Goal: Information Seeking & Learning: Understand process/instructions

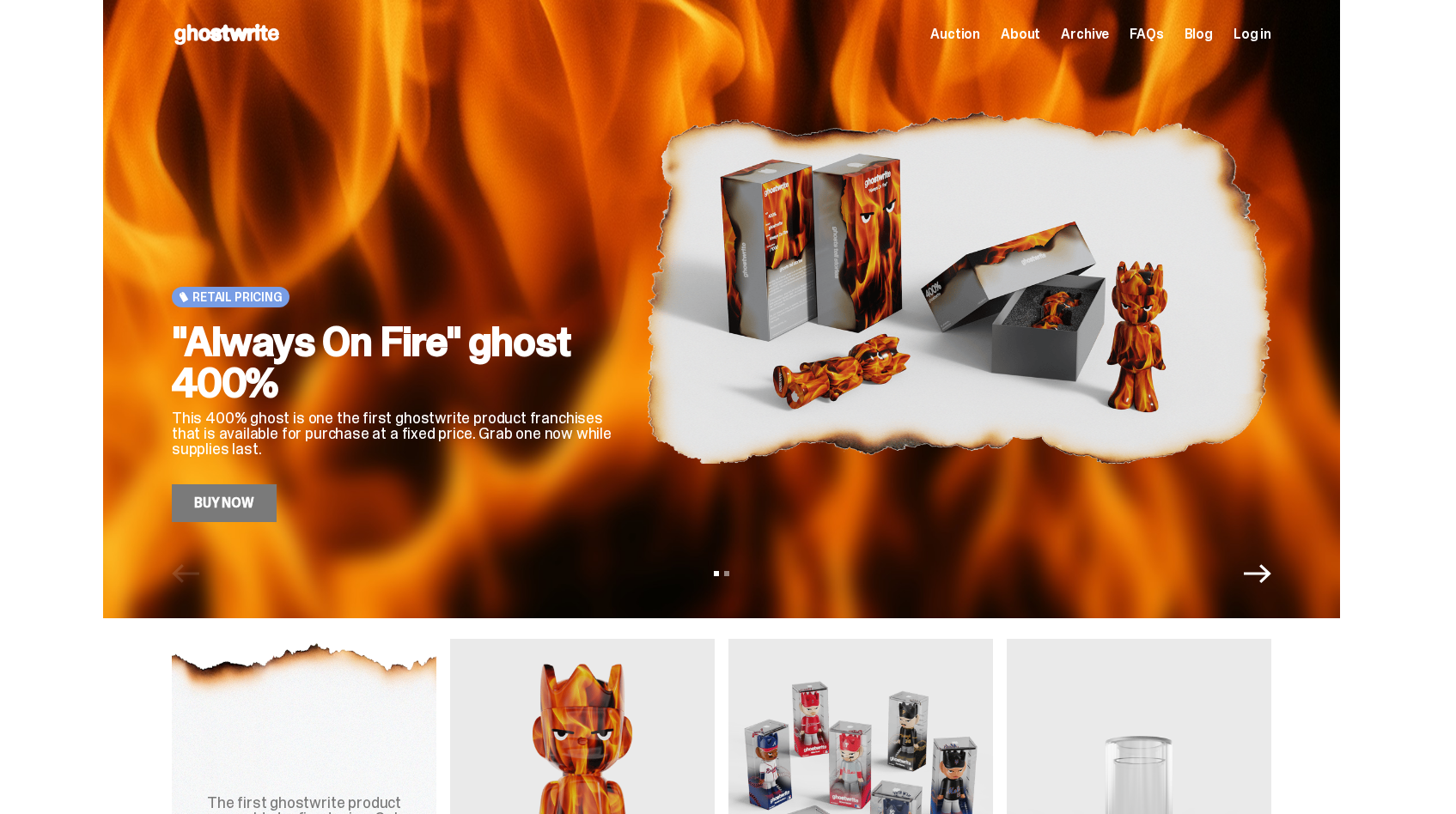
click at [241, 505] on link "Buy Now" at bounding box center [224, 503] width 105 height 38
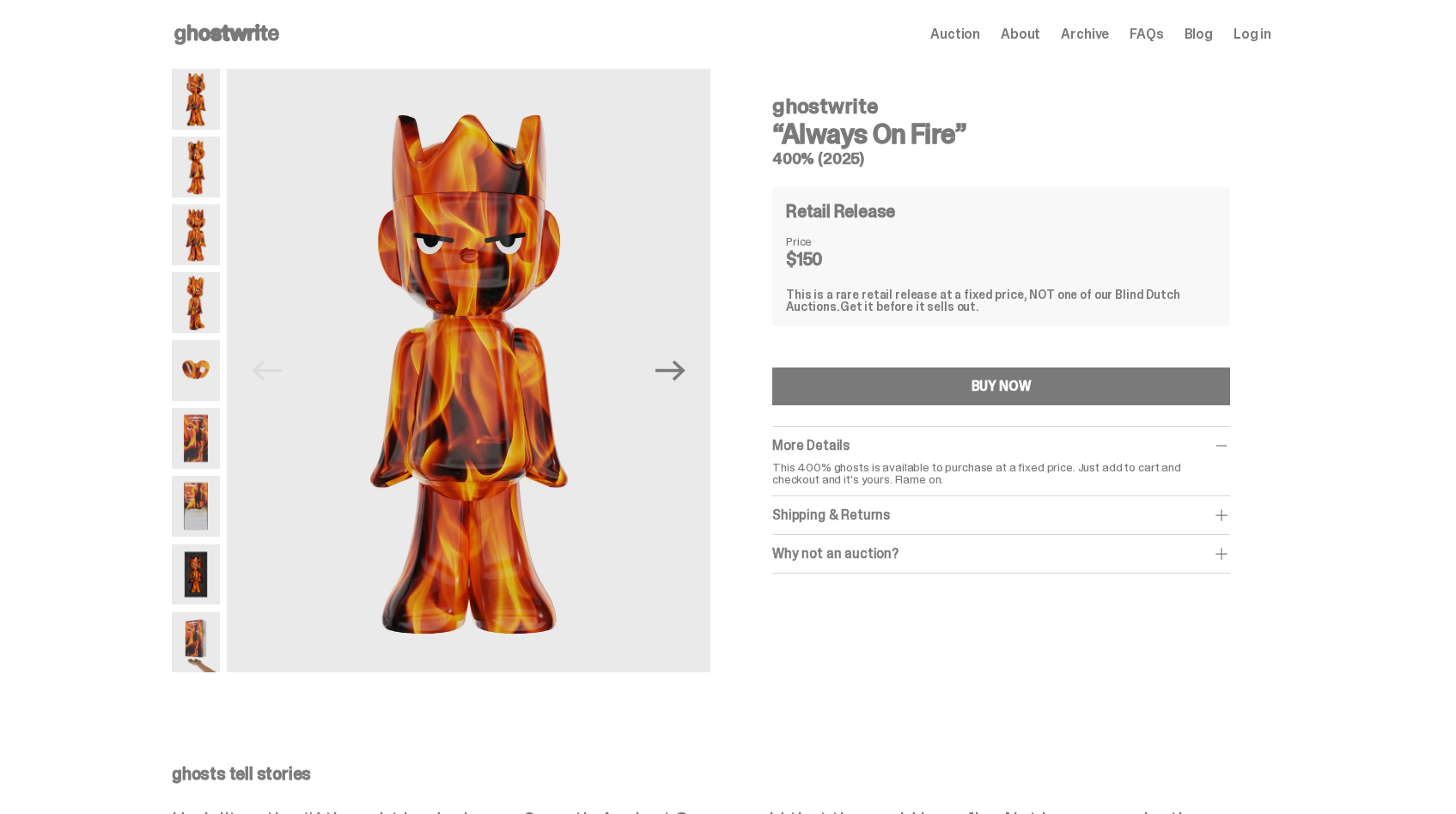
click at [213, 148] on img at bounding box center [196, 167] width 48 height 61
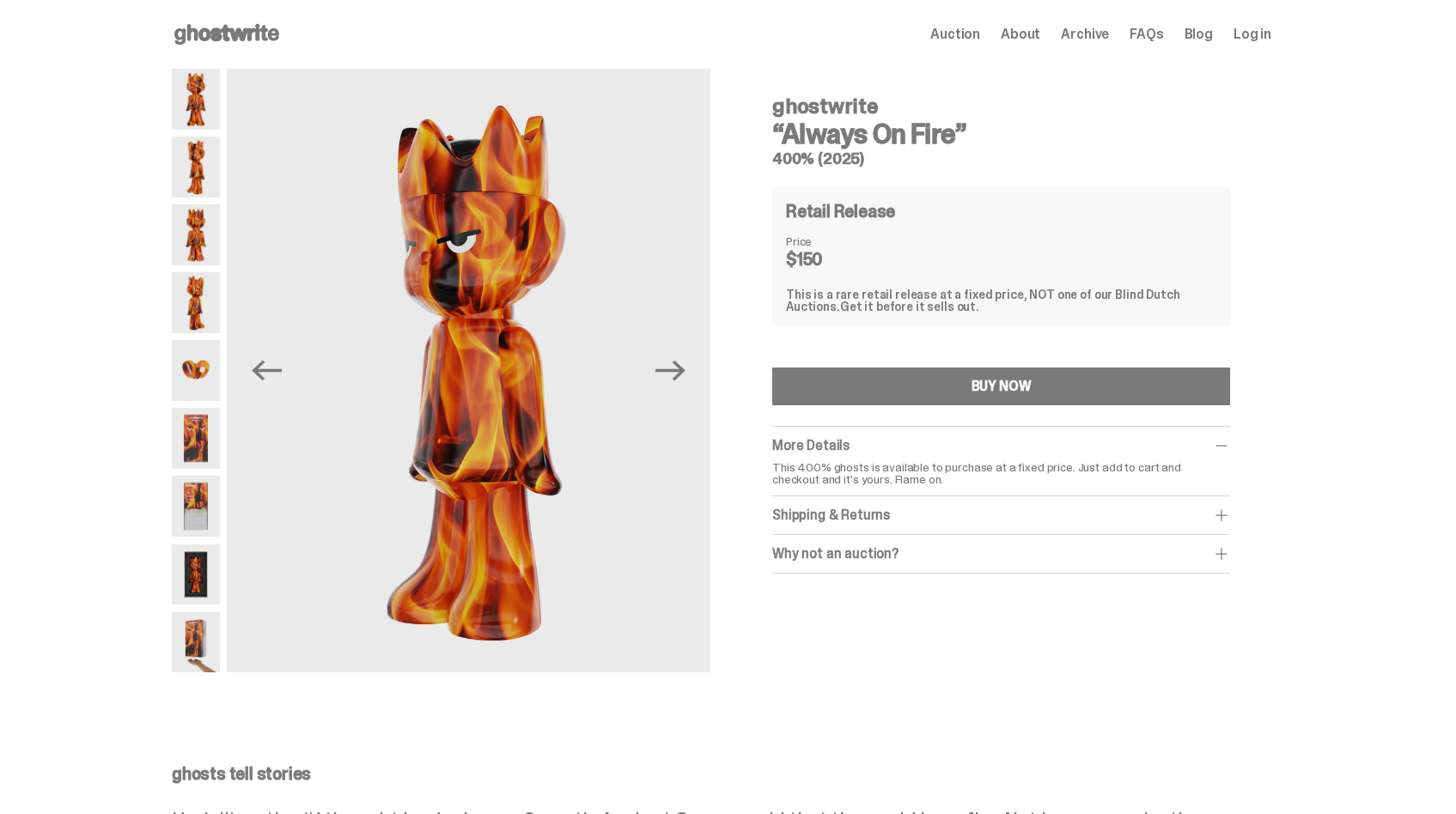
click at [209, 198] on div at bounding box center [196, 370] width 48 height 604
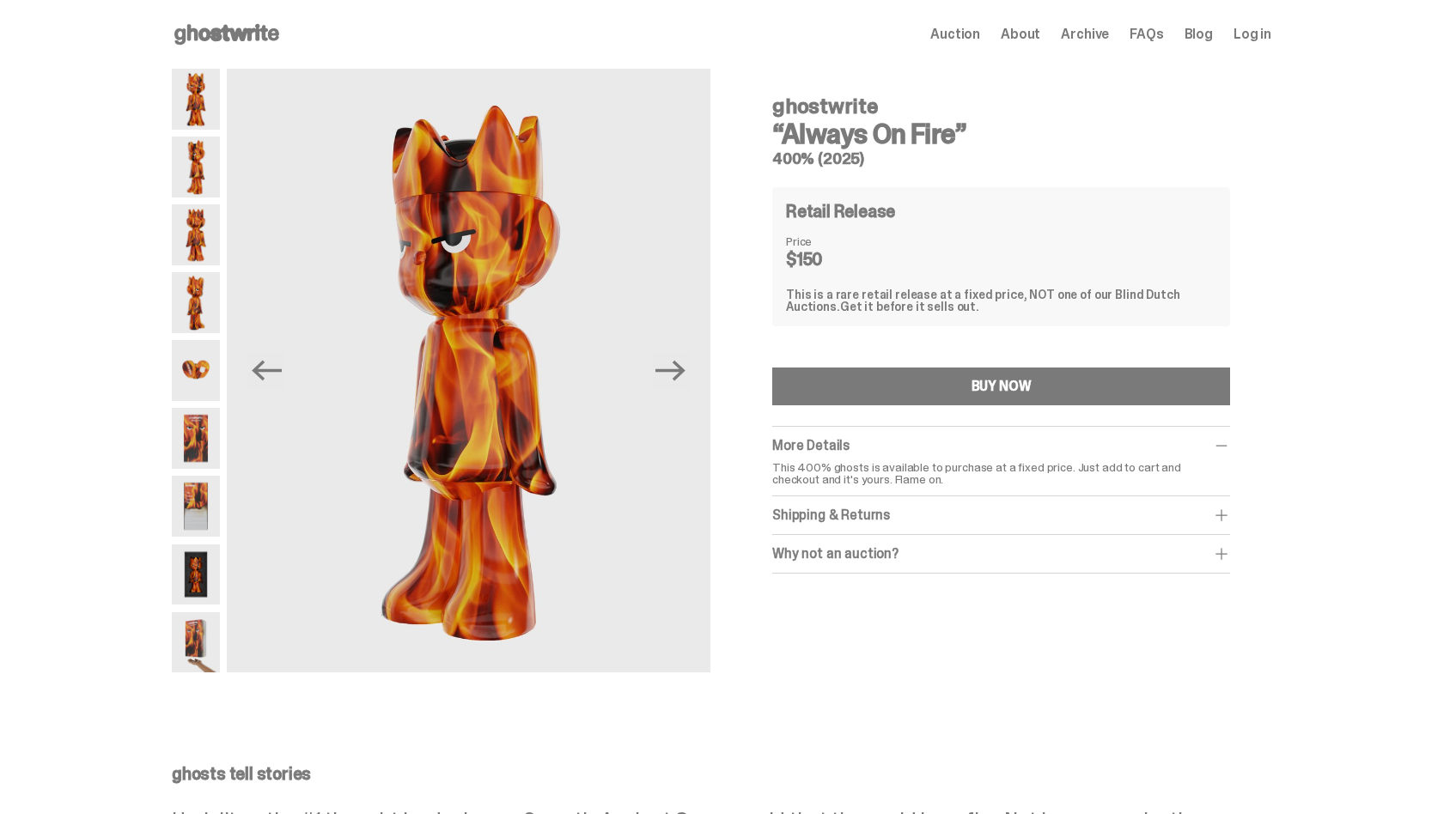
click at [207, 433] on img at bounding box center [196, 438] width 48 height 61
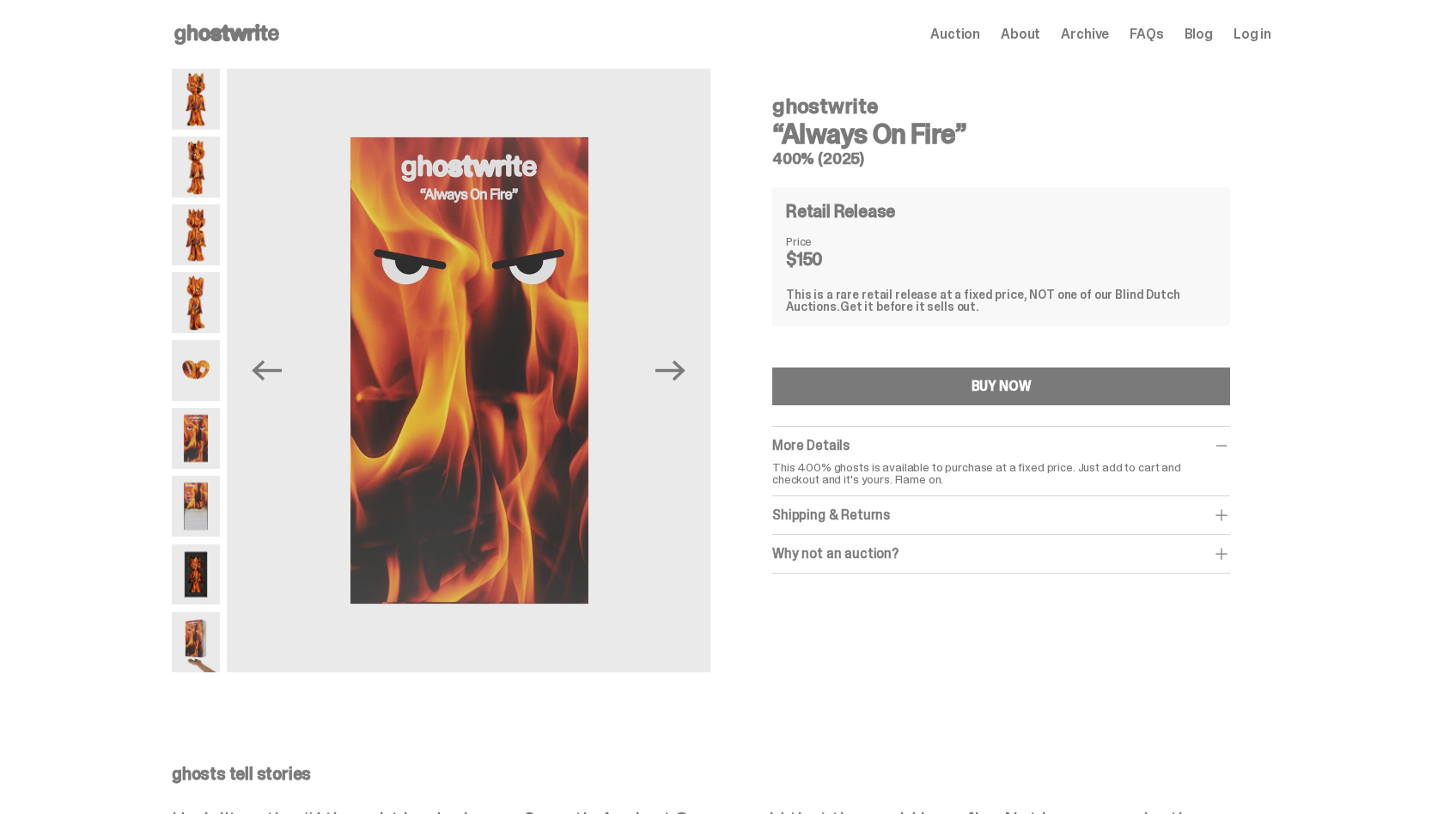
click at [971, 34] on span "Auction" at bounding box center [955, 34] width 50 height 13
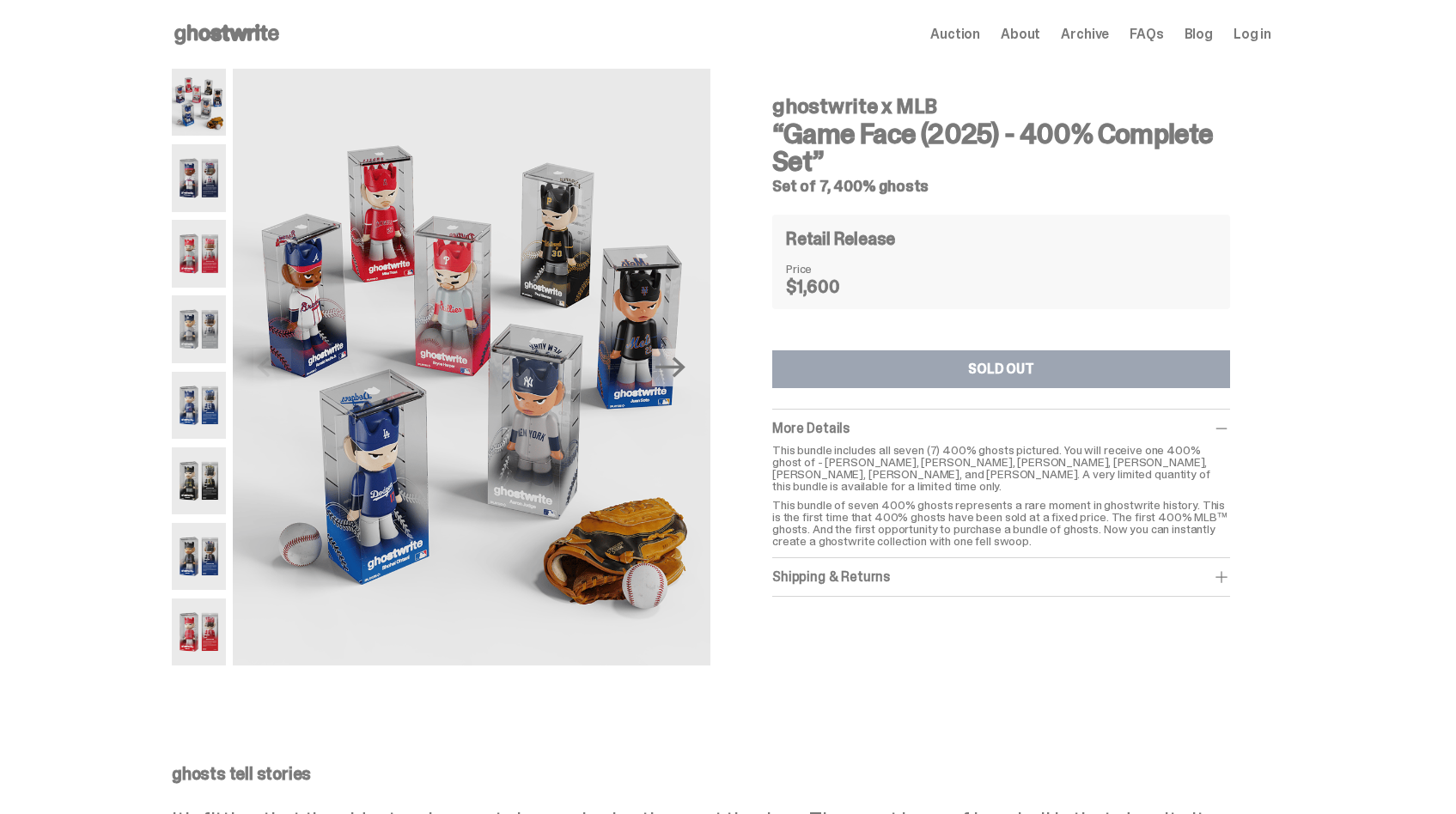
click at [220, 123] on img at bounding box center [199, 102] width 54 height 67
click at [200, 167] on img at bounding box center [199, 177] width 54 height 67
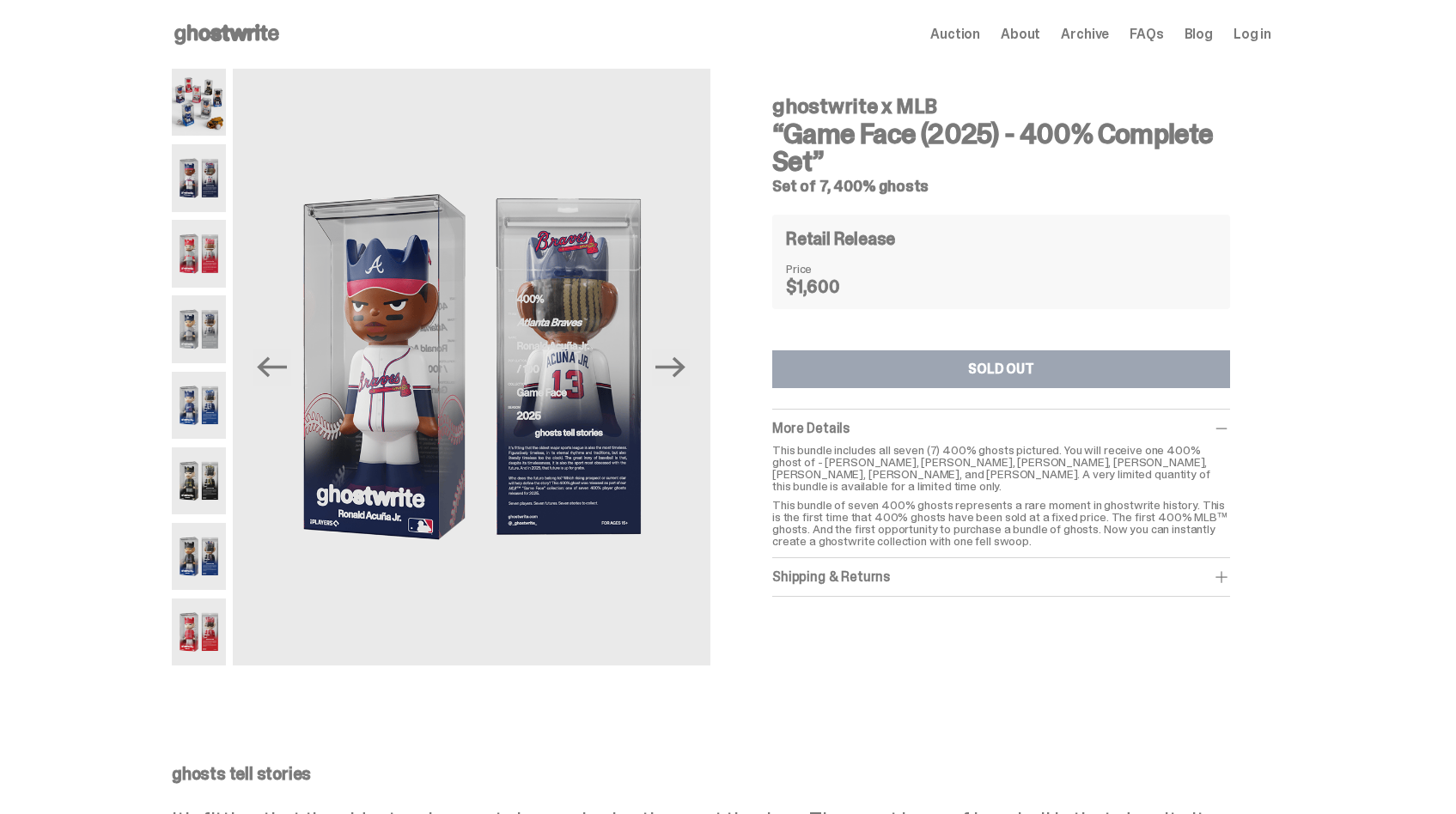
click at [189, 237] on img at bounding box center [199, 253] width 54 height 67
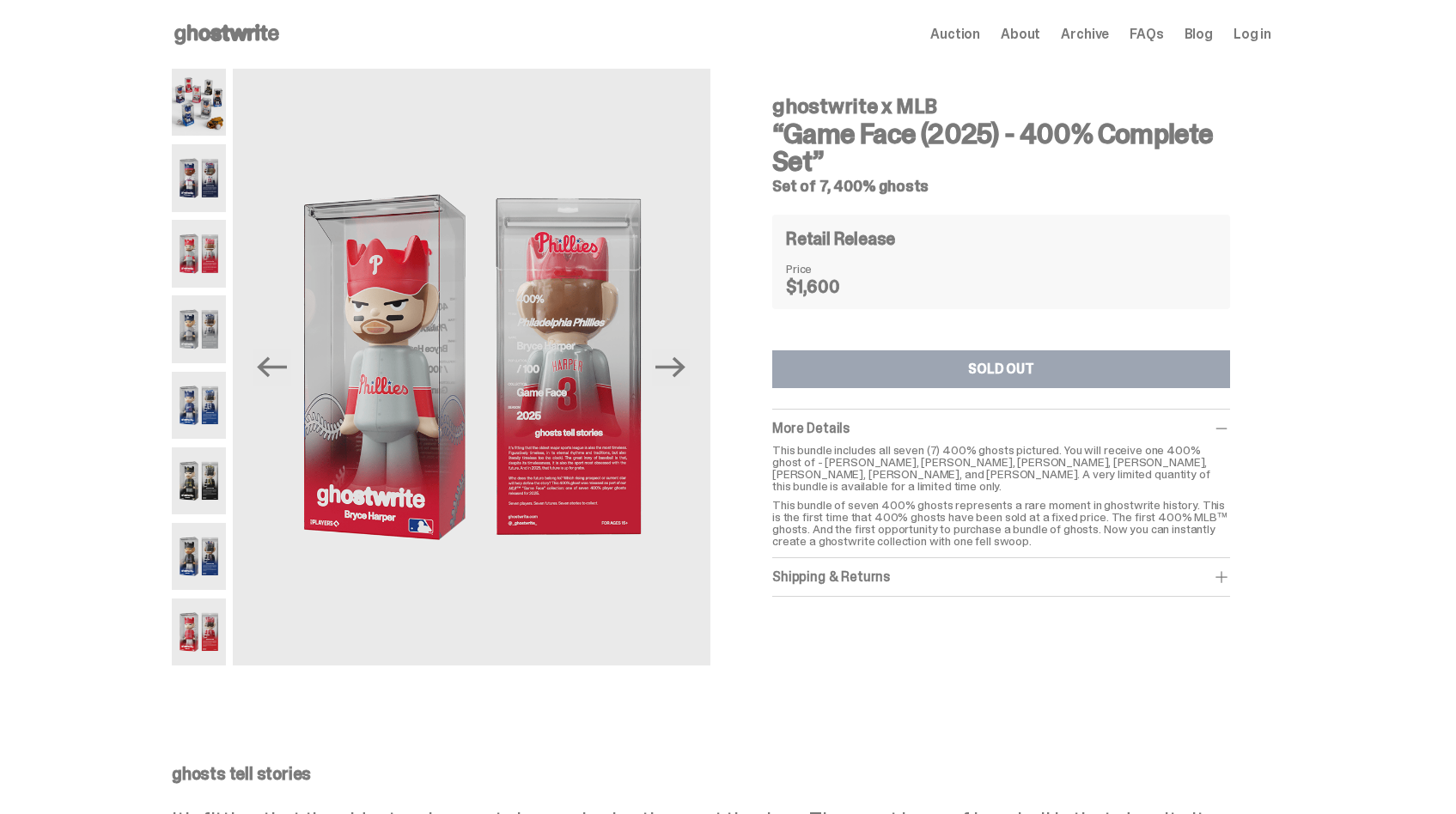
click at [199, 312] on img at bounding box center [199, 328] width 54 height 67
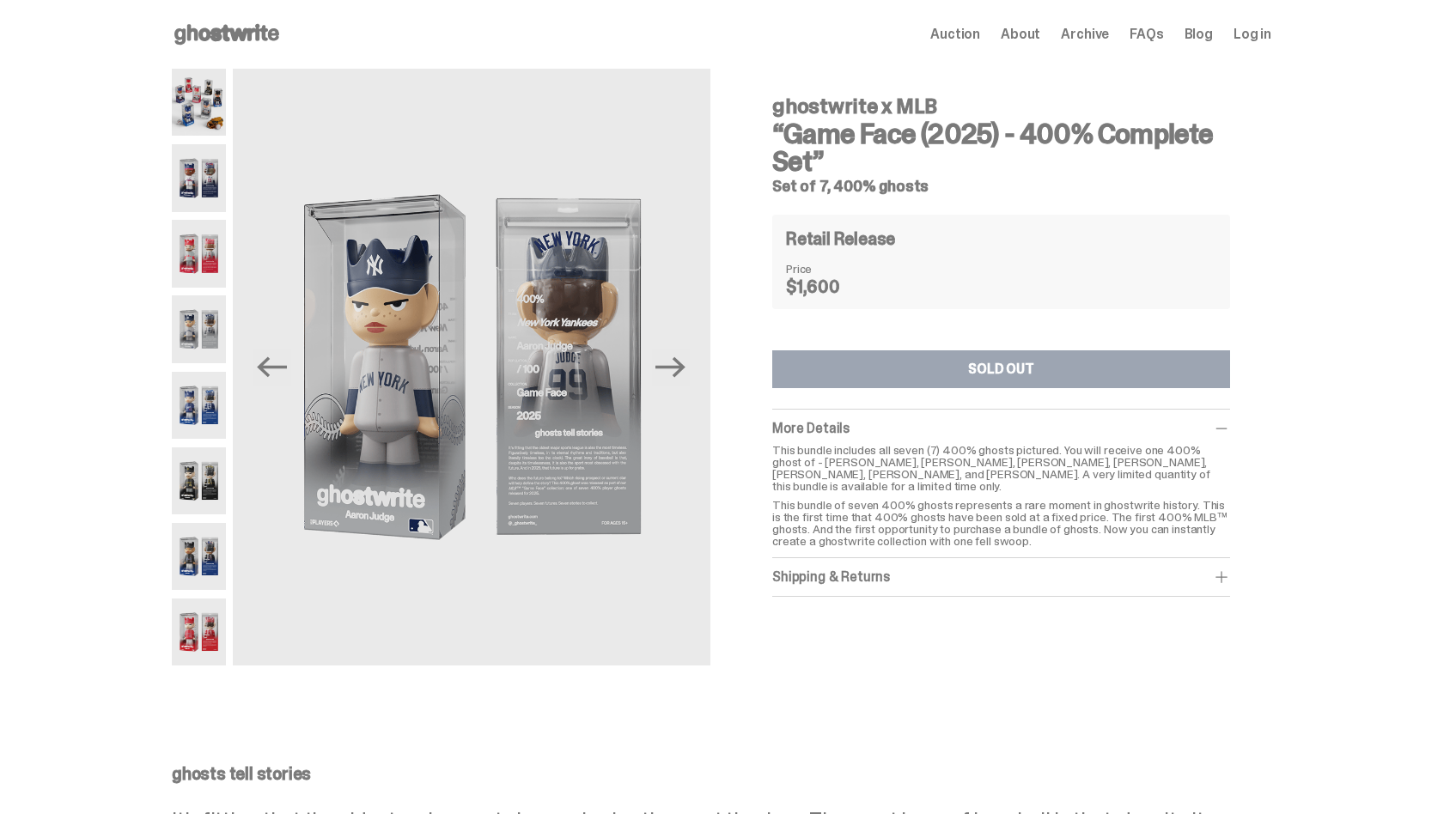
click at [201, 419] on img at bounding box center [199, 405] width 54 height 67
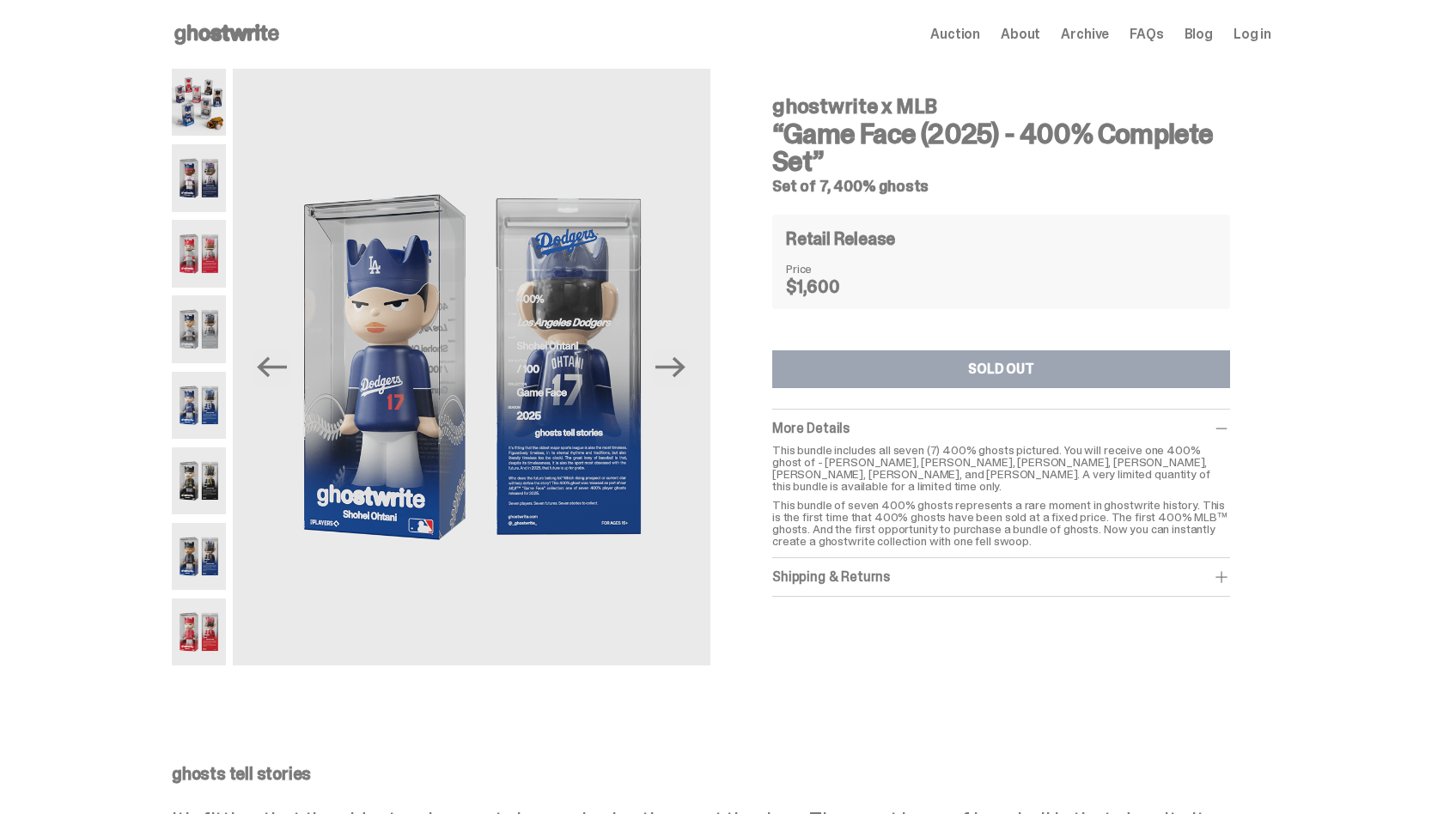
click at [200, 475] on img at bounding box center [199, 480] width 54 height 67
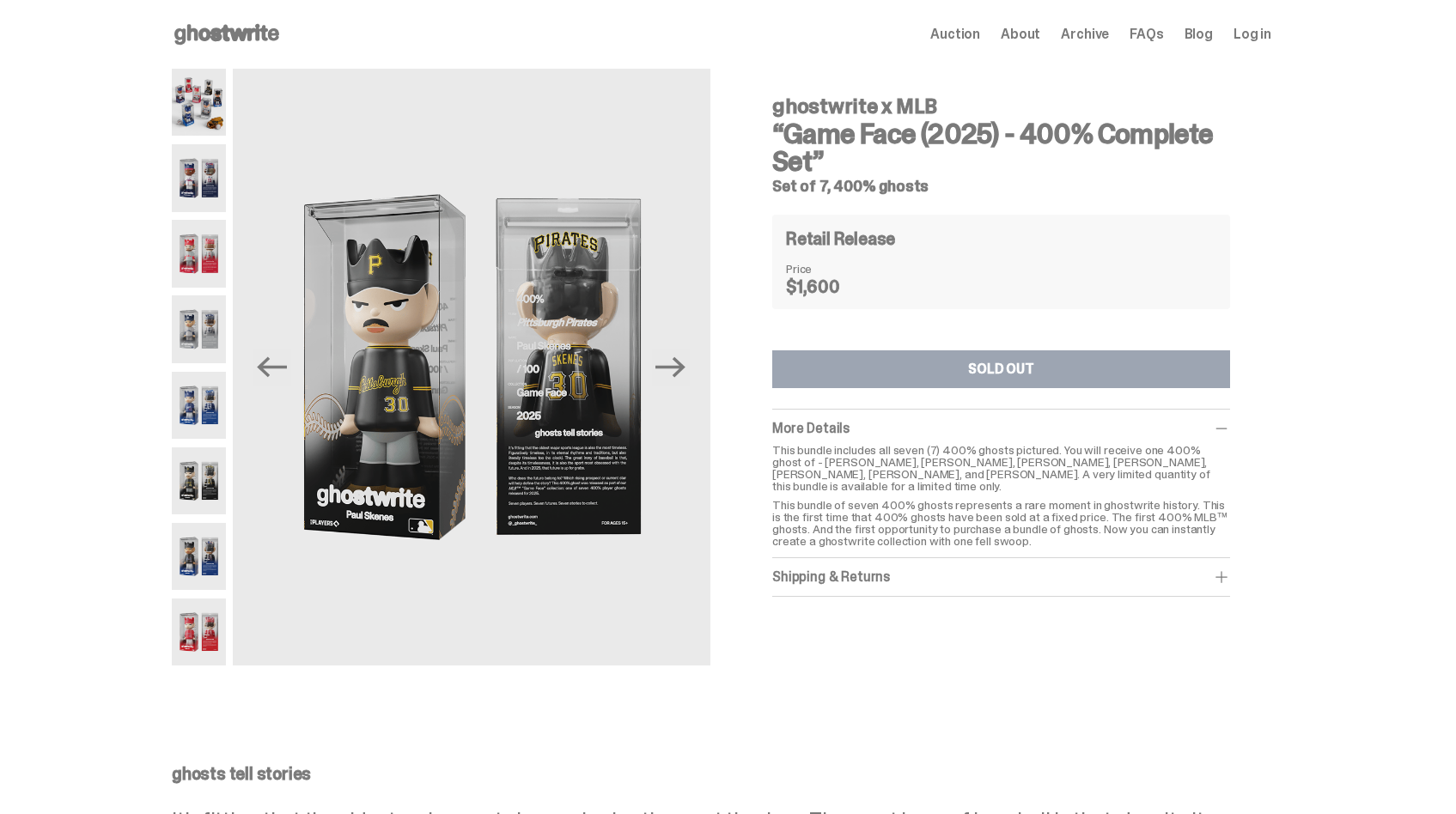
click at [208, 488] on img at bounding box center [199, 480] width 54 height 67
click at [209, 530] on img at bounding box center [199, 556] width 54 height 67
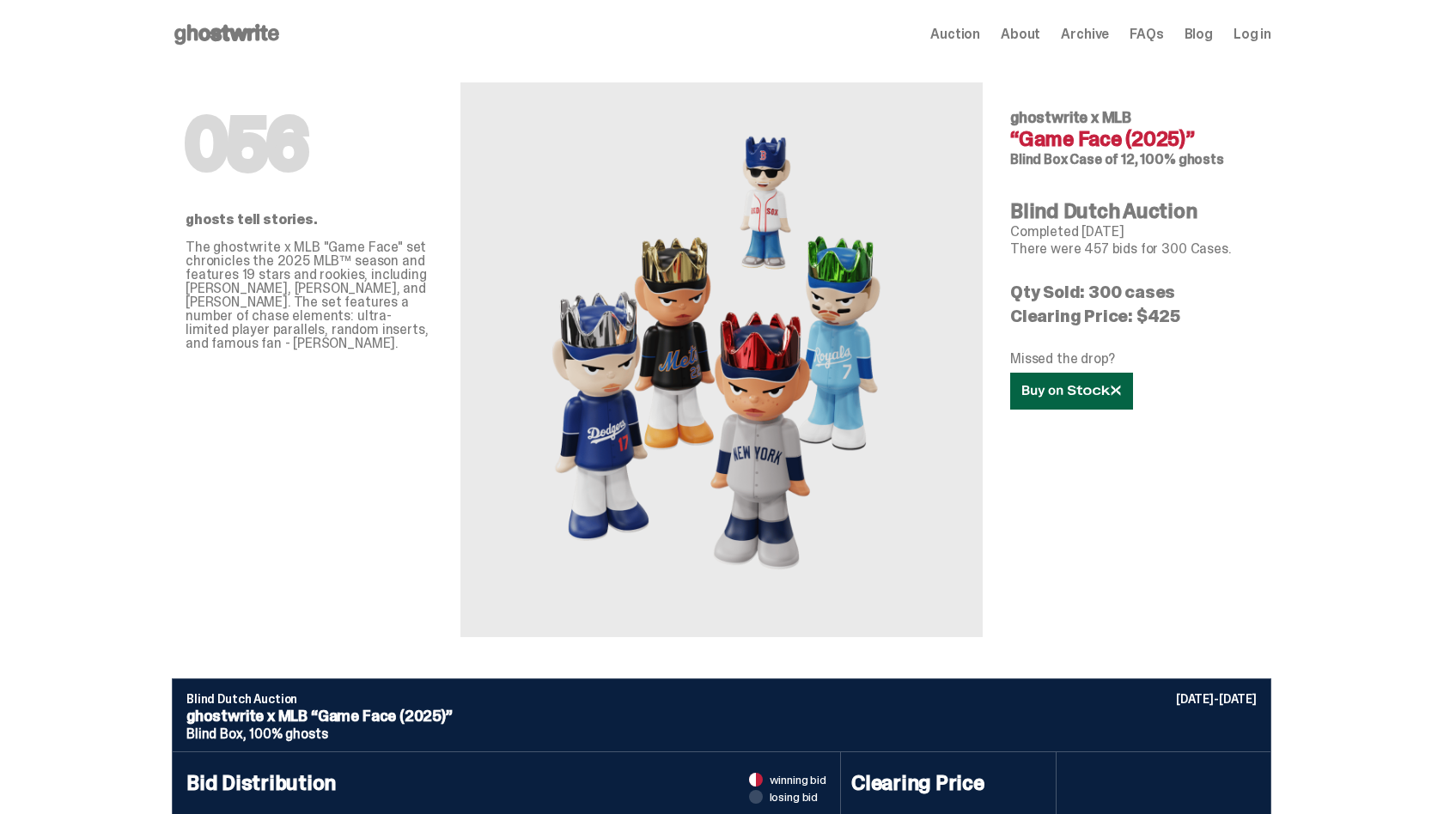
click at [1082, 394] on icon at bounding box center [1071, 391] width 98 height 13
click at [1048, 400] on link at bounding box center [1071, 391] width 123 height 37
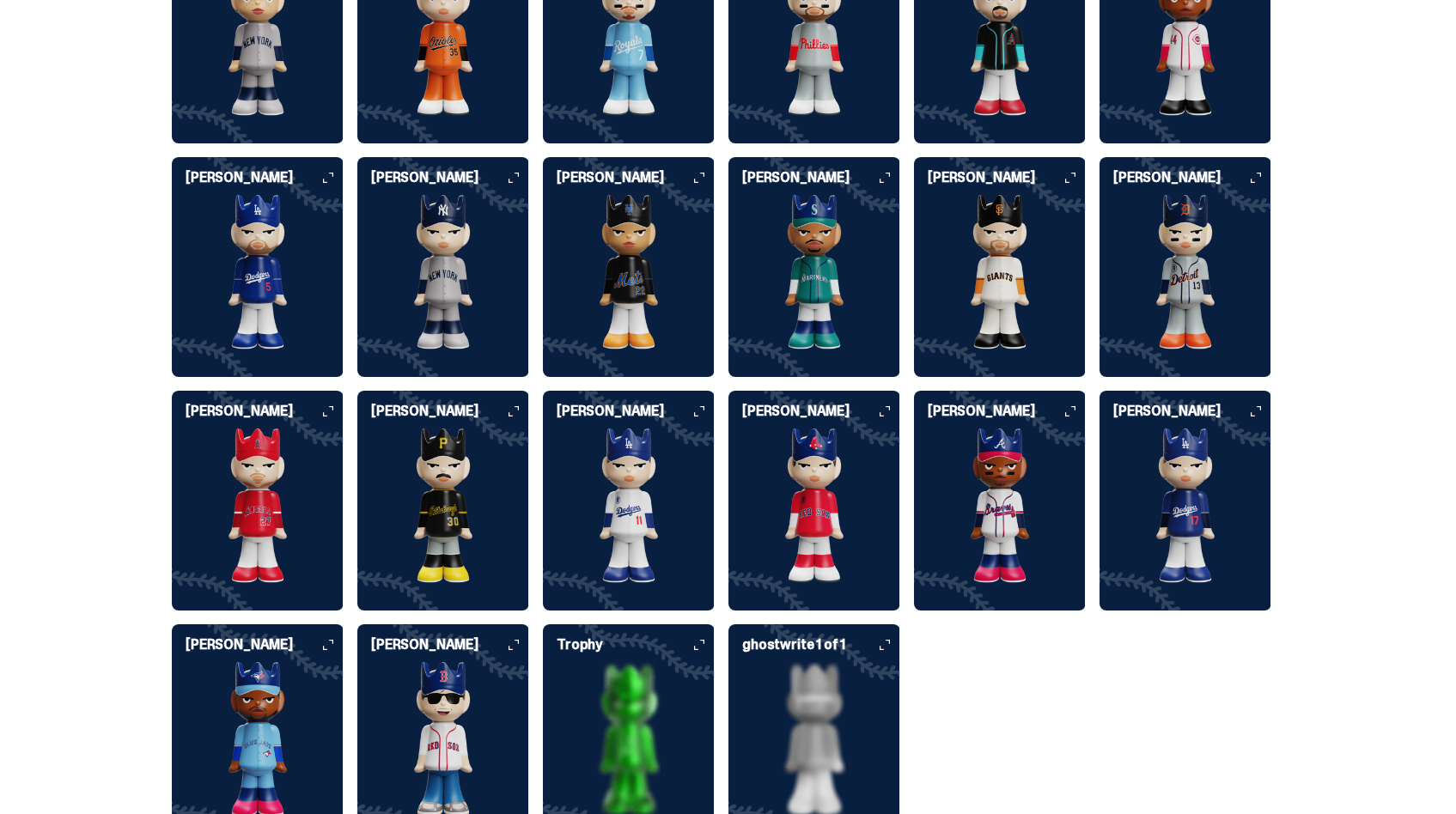
scroll to position [4548, 0]
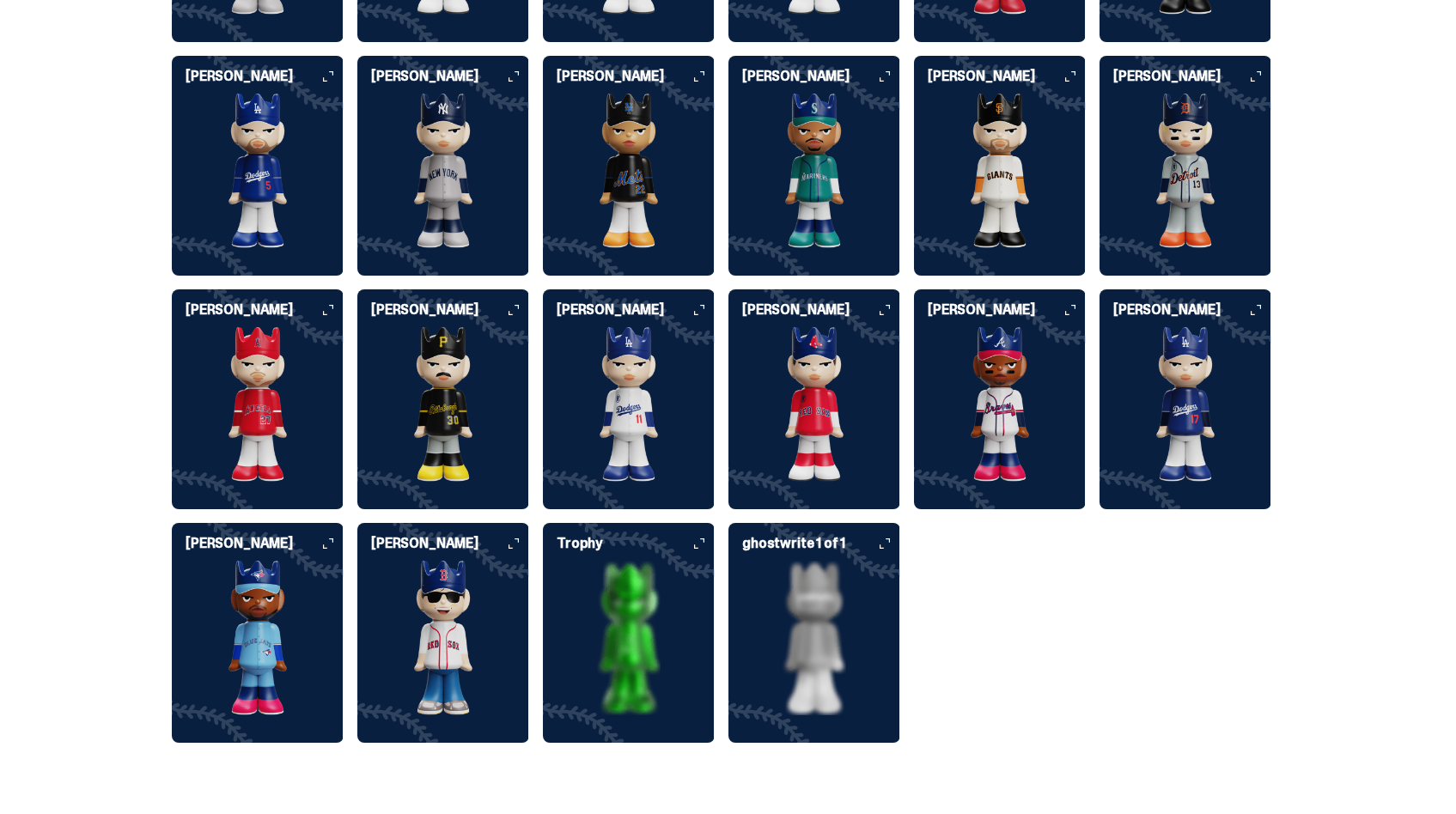
click at [466, 561] on img at bounding box center [443, 638] width 172 height 155
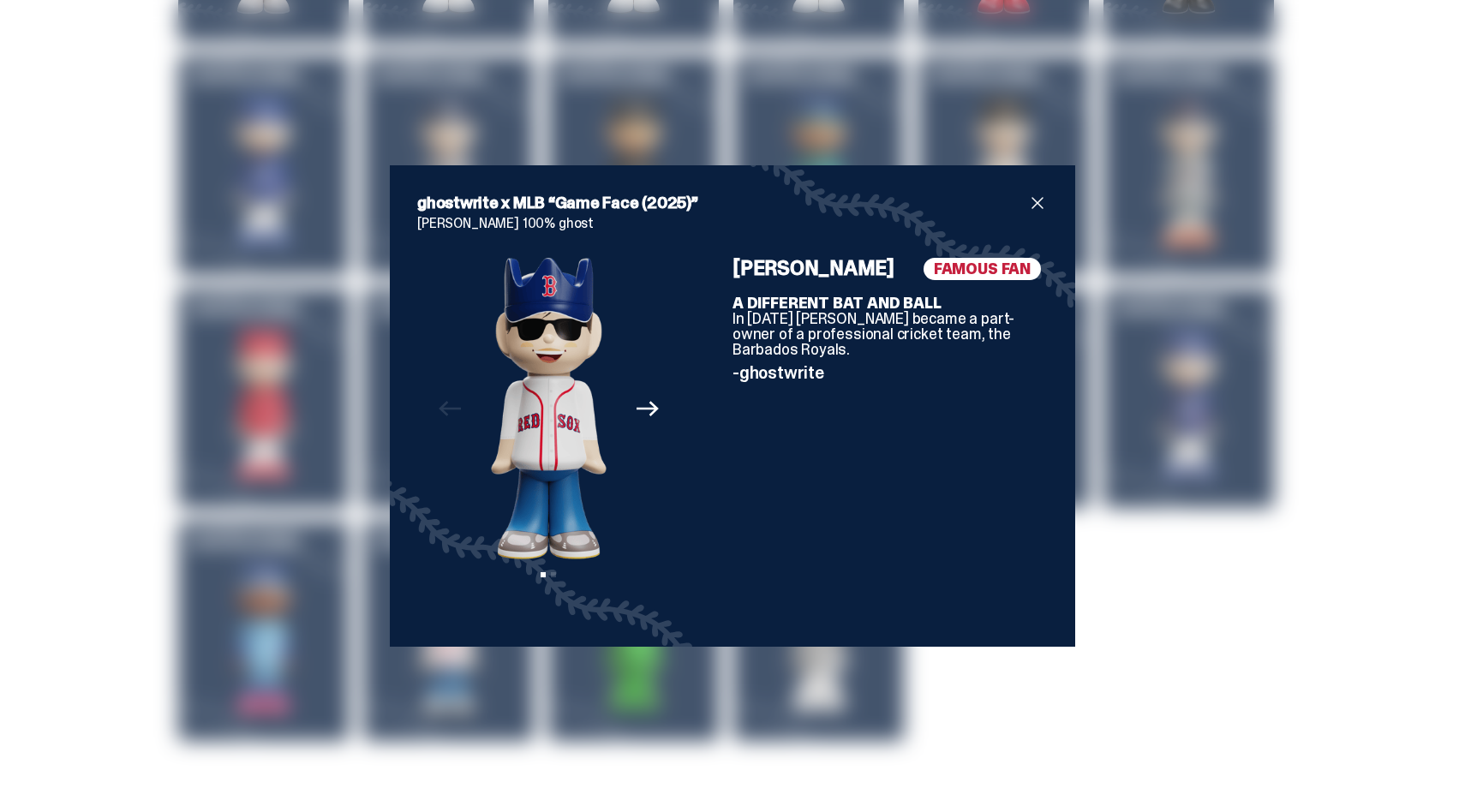
click at [140, 377] on div "ghostwrite x MLB “Game Face (2025)” Mark Wahlberg 100% ghost Previous Next View…" at bounding box center [732, 406] width 1465 height 812
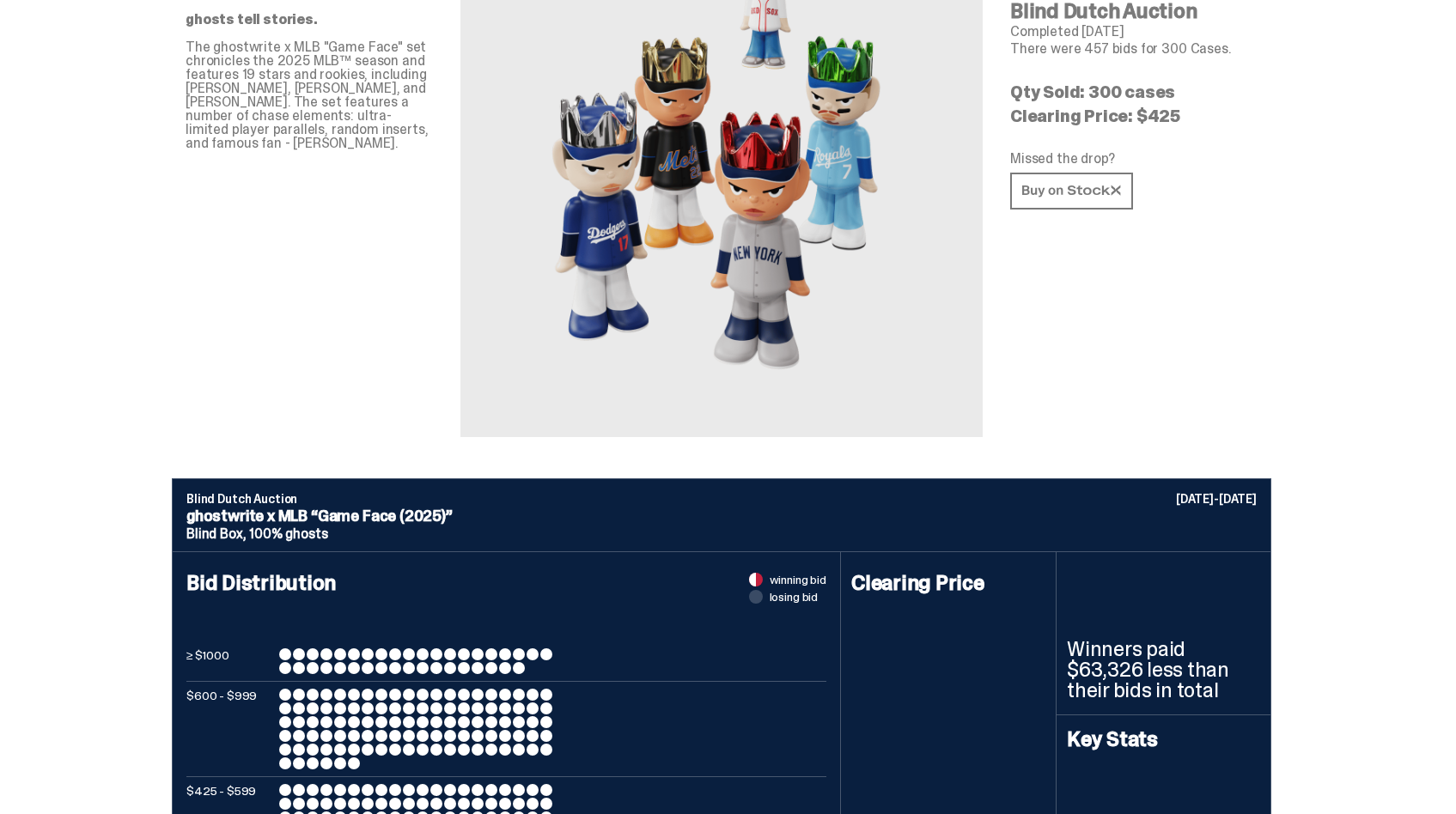
scroll to position [0, 0]
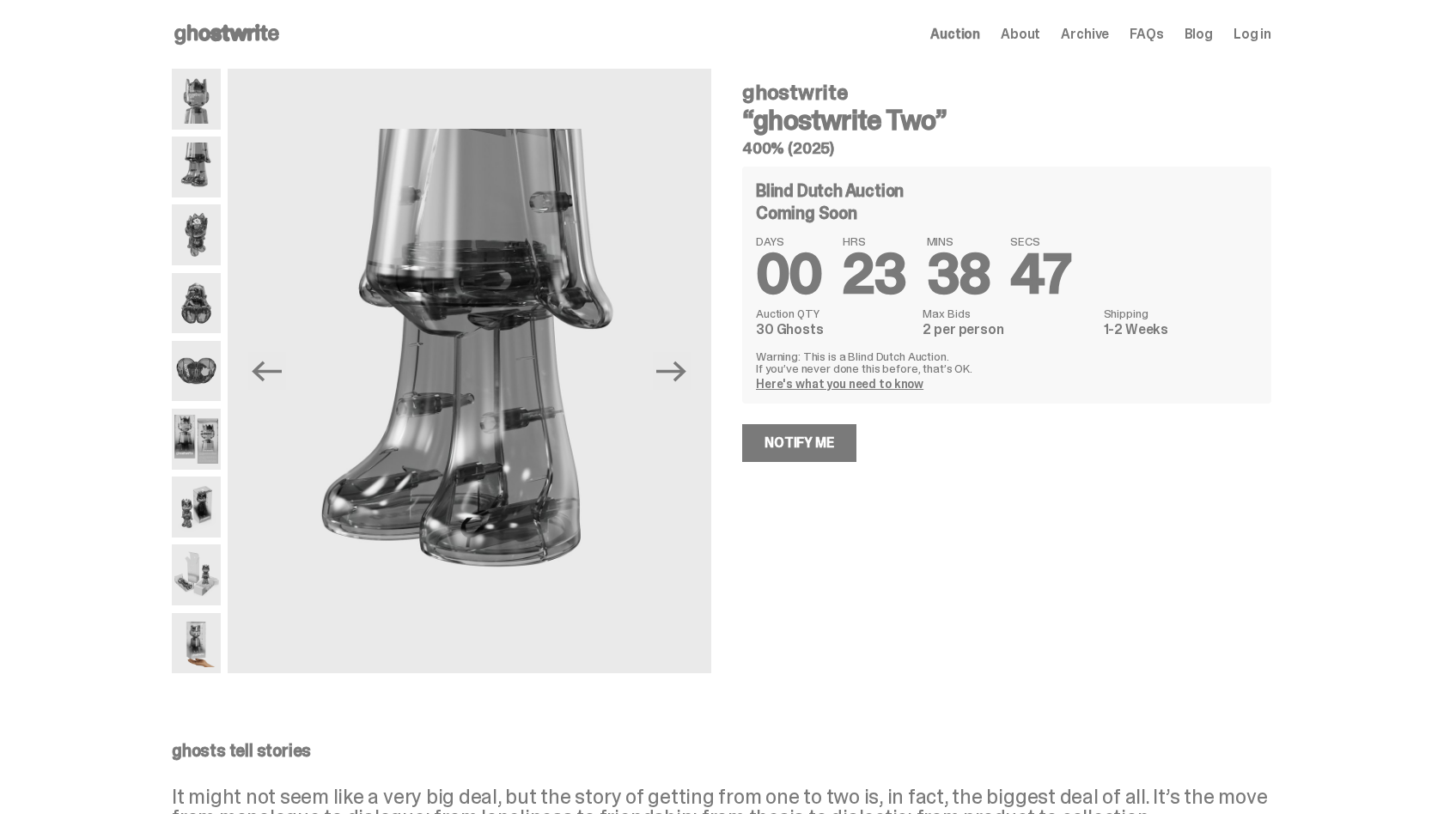
click at [828, 385] on link "Here's what you need to know" at bounding box center [839, 383] width 167 height 15
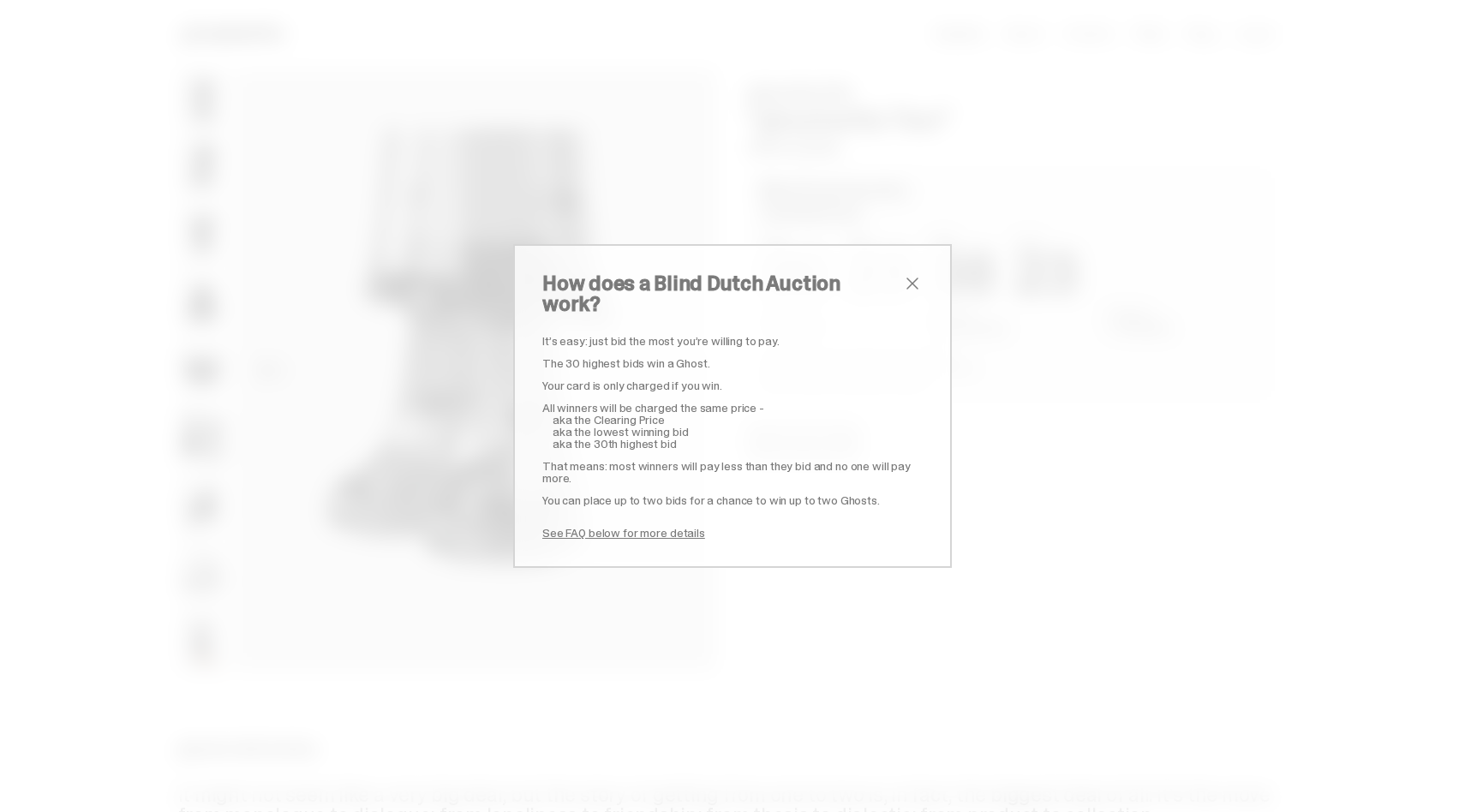
click at [911, 304] on div "How does a Blind Dutch Auction work? It’s easy: just bid the most you’re willin…" at bounding box center [733, 406] width 380 height 266
click at [907, 294] on span "close" at bounding box center [912, 283] width 21 height 21
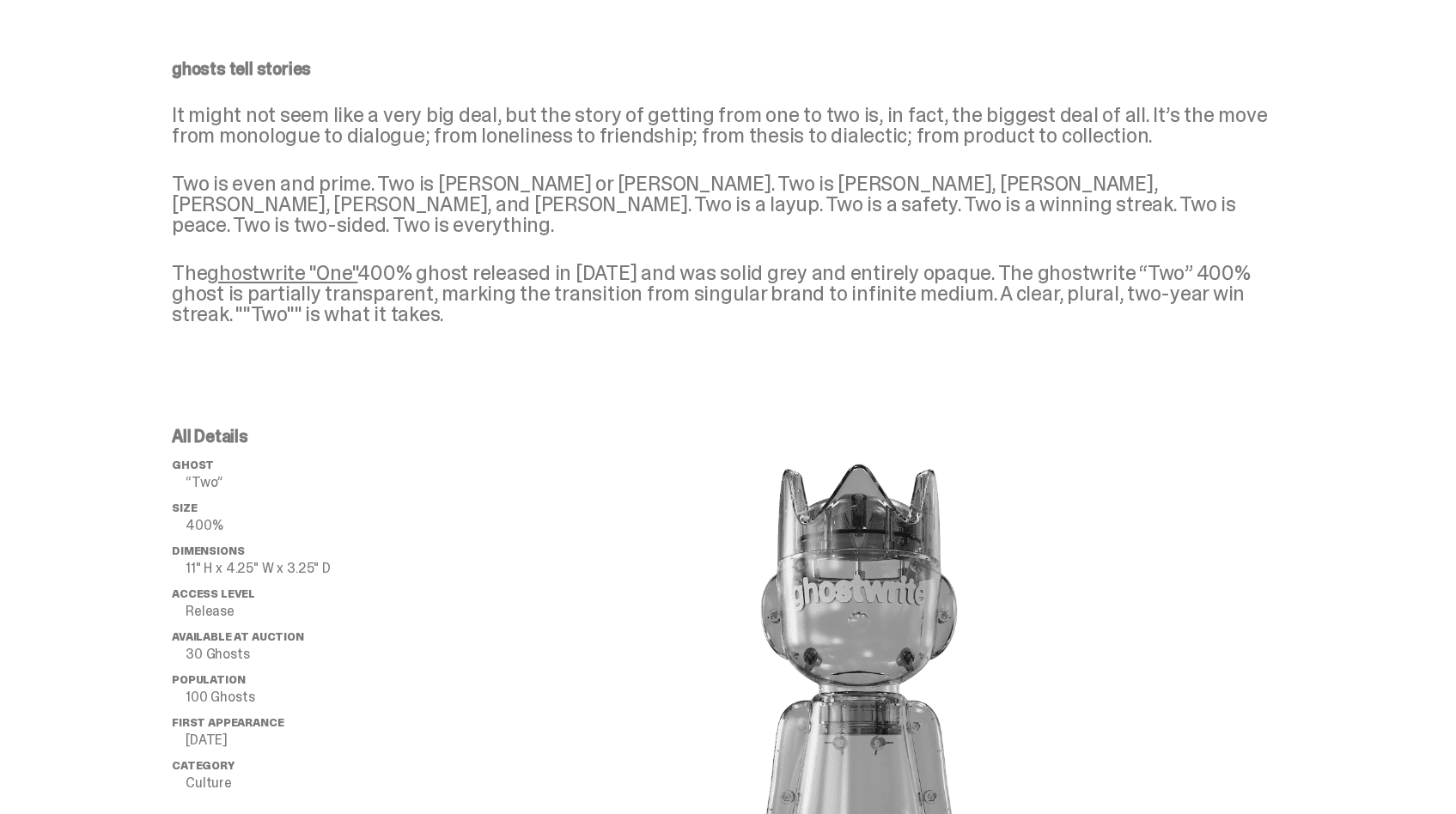
scroll to position [954, 0]
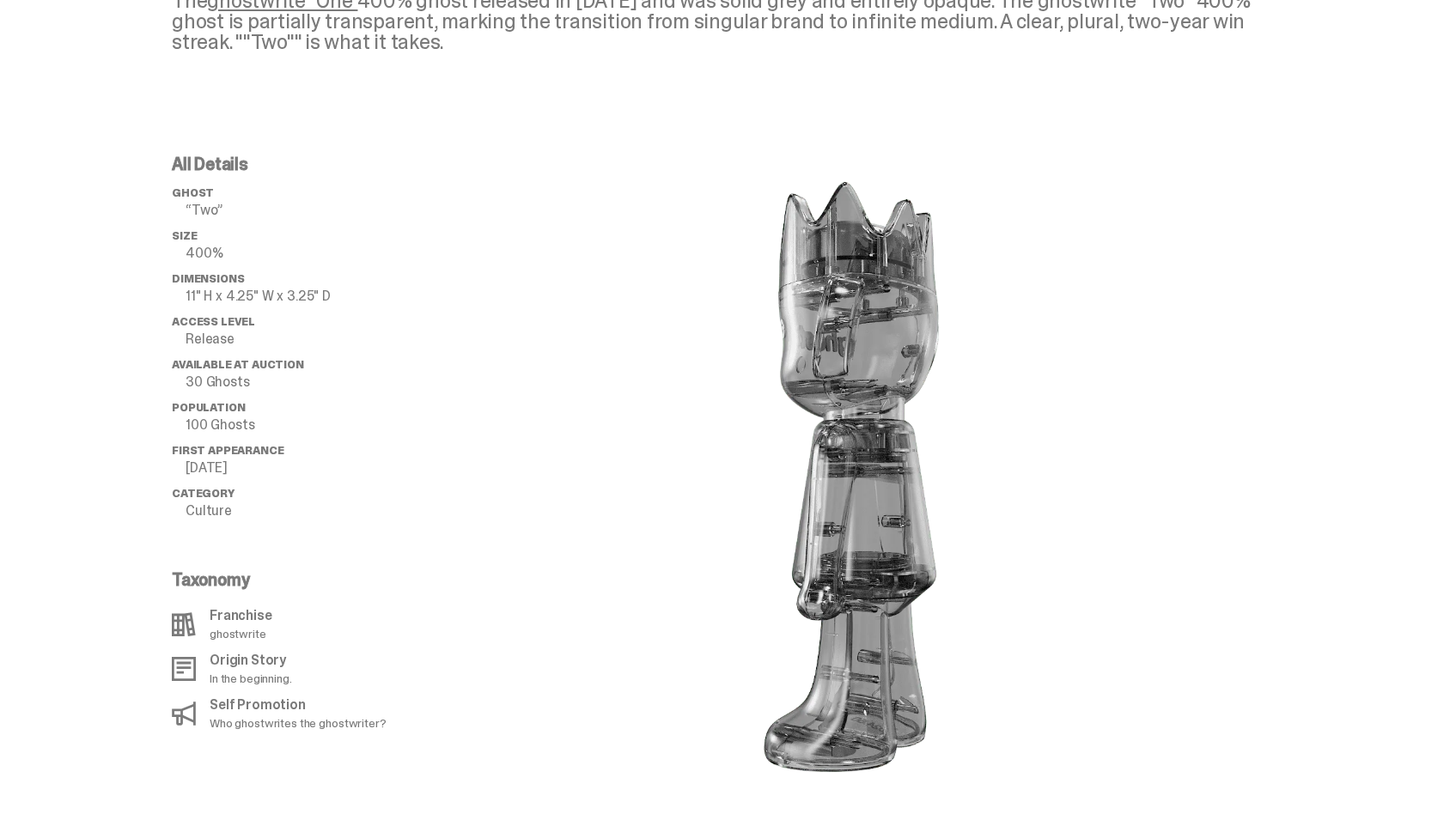
click at [904, 488] on image "lottie-animation-container" at bounding box center [858, 476] width 361 height 641
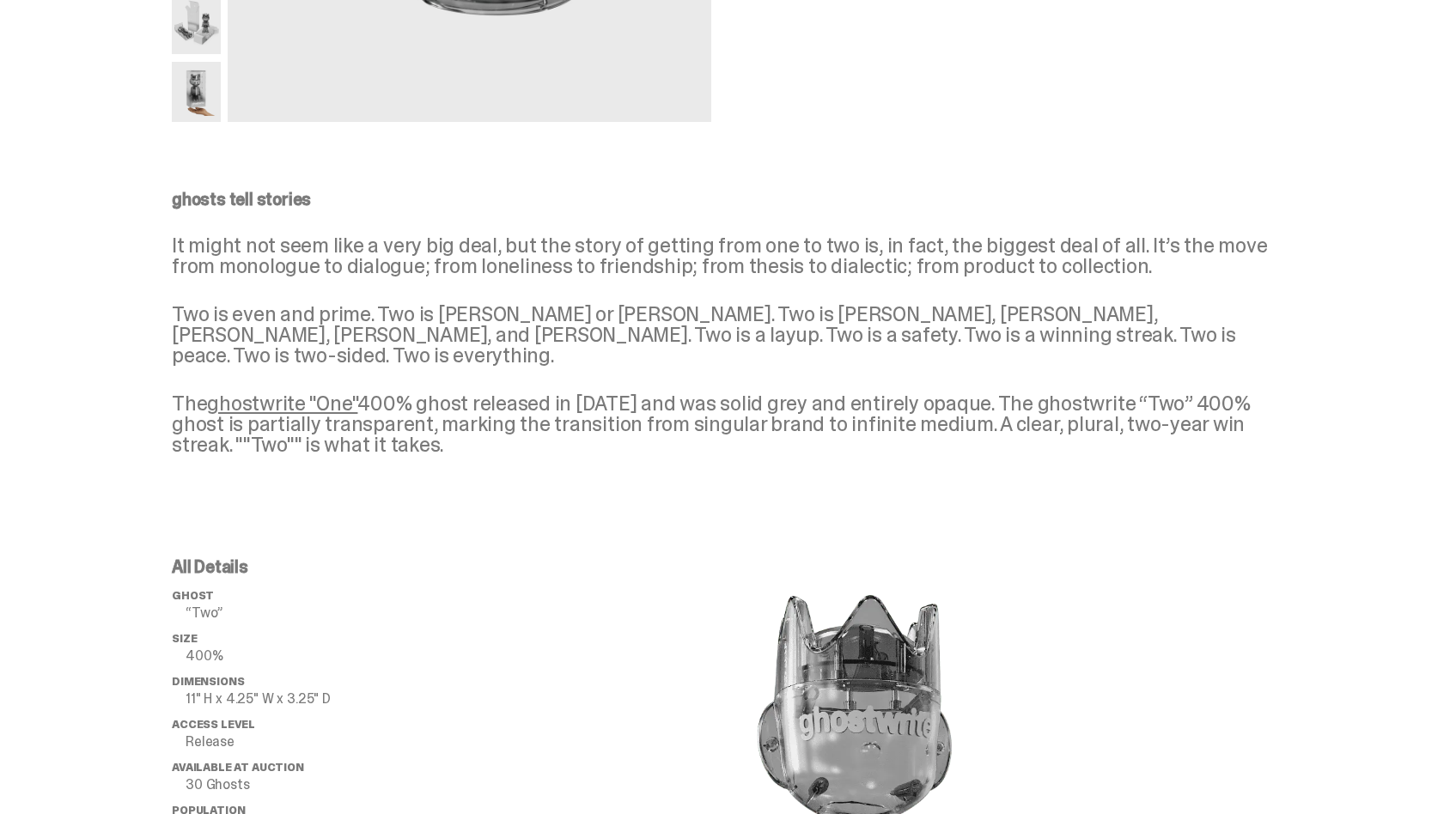
scroll to position [0, 0]
